Goal: Check status: Check status

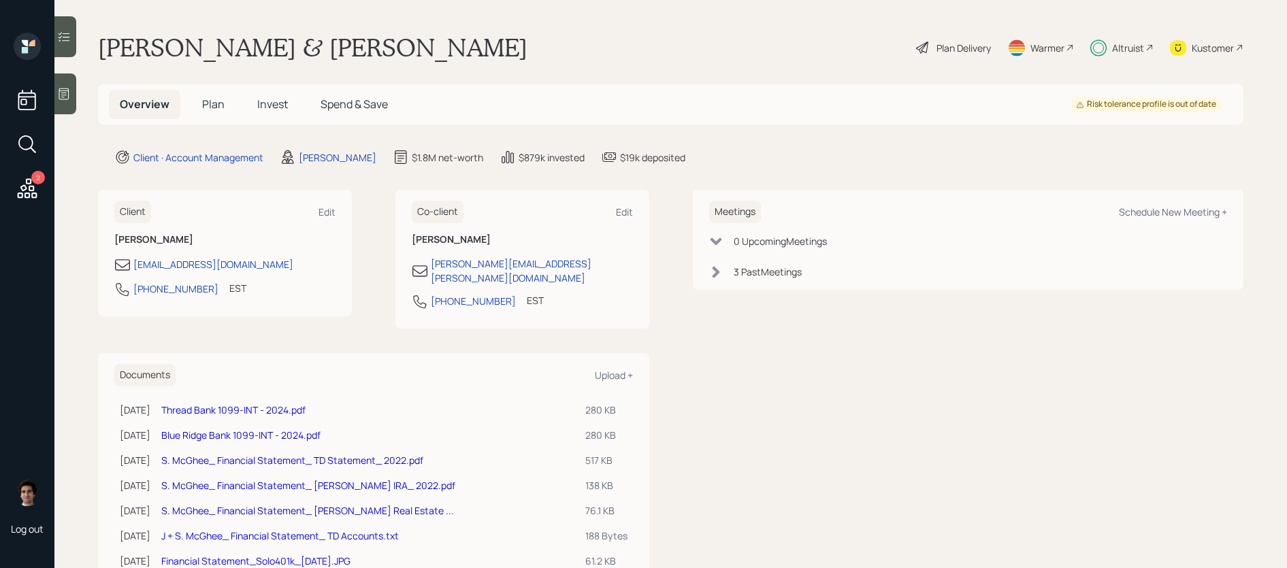
click at [285, 112] on span "Invest" at bounding box center [272, 104] width 31 height 15
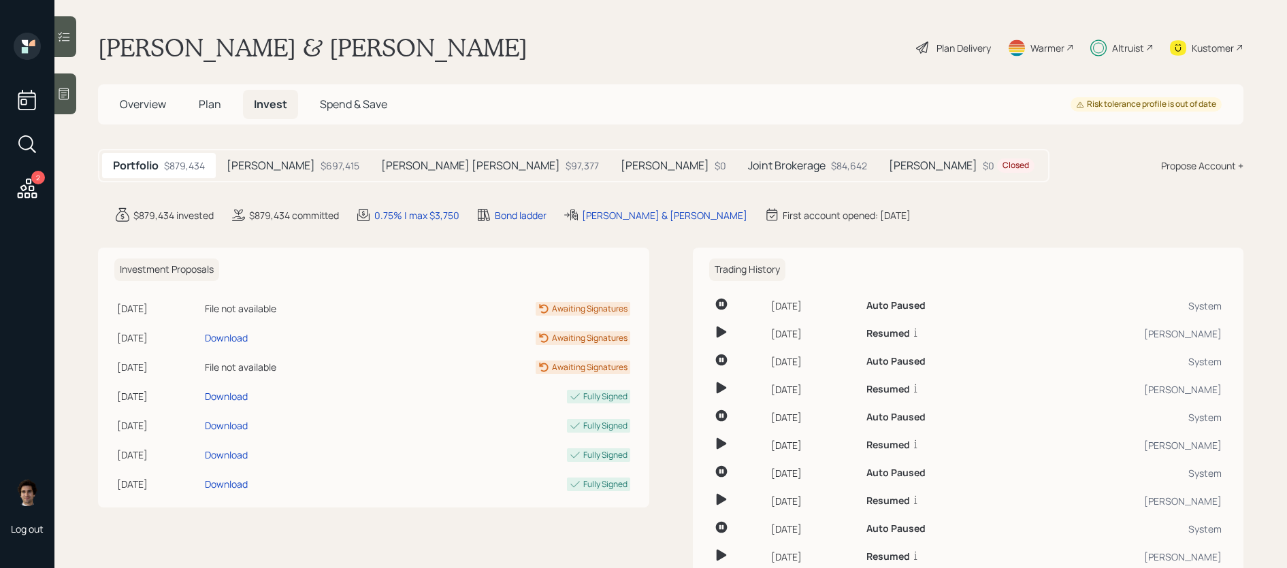
click at [320, 169] on div "$697,415" at bounding box center [339, 166] width 39 height 14
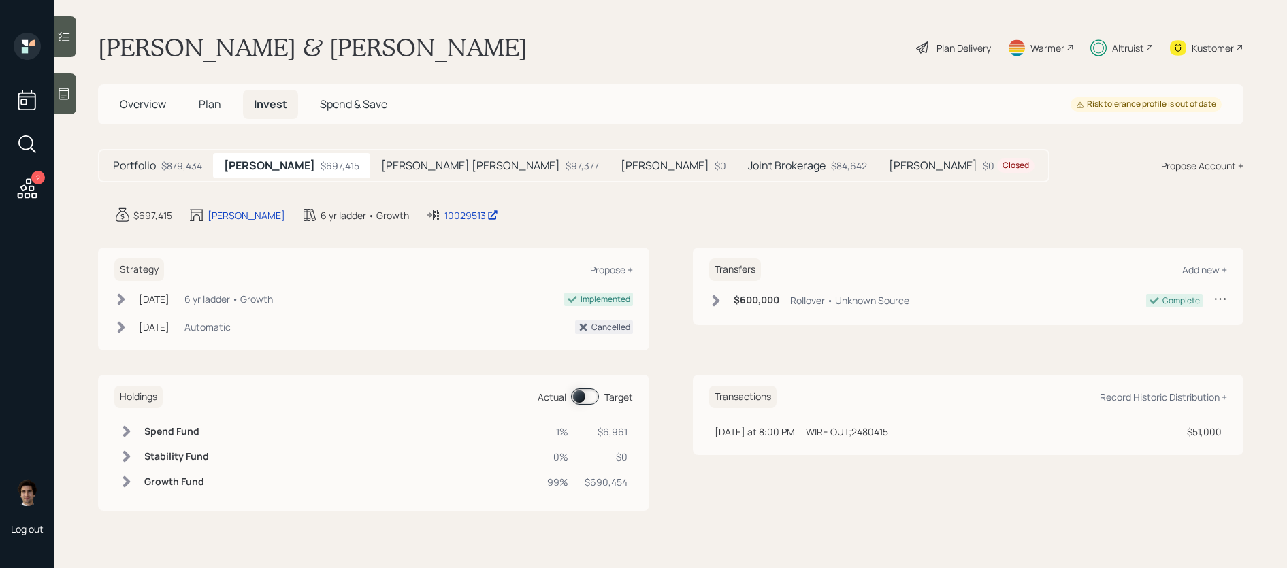
click at [610, 157] on div "[PERSON_NAME] $0" at bounding box center [673, 165] width 127 height 25
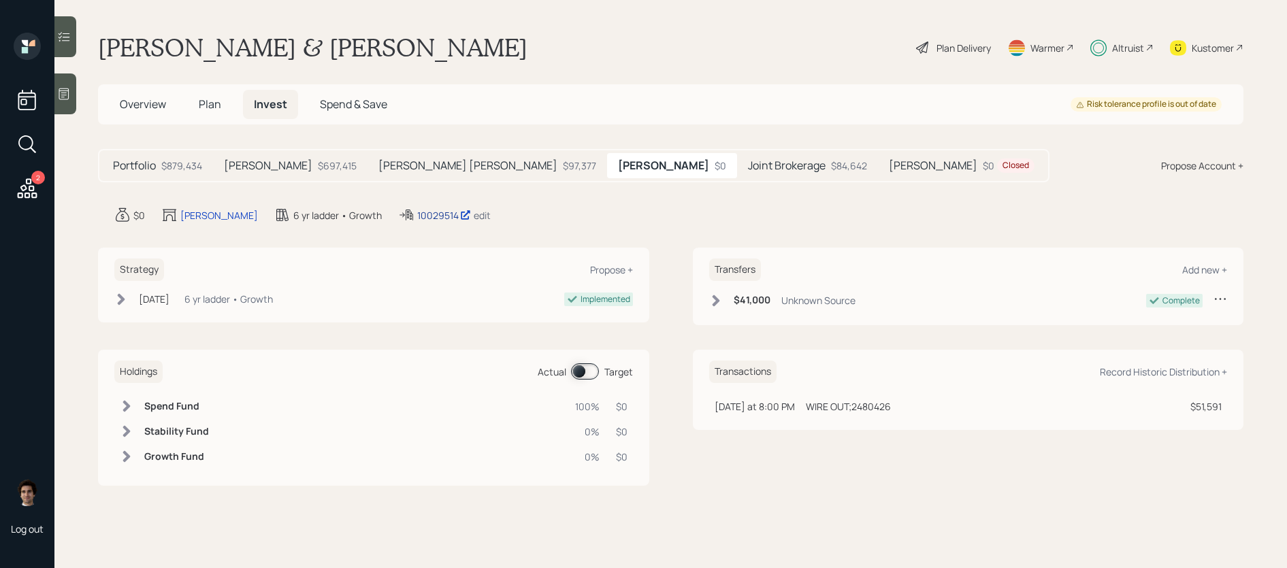
click at [417, 212] on div "10029514" at bounding box center [444, 215] width 54 height 14
